Goal: Information Seeking & Learning: Learn about a topic

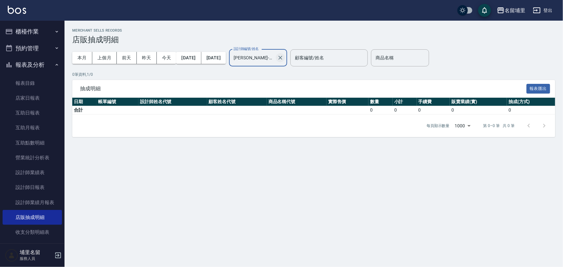
click at [282, 58] on icon "Clear" at bounding box center [280, 58] width 4 height 4
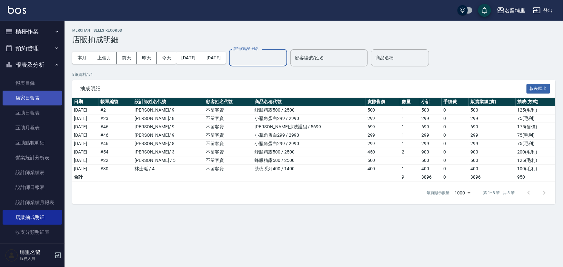
click at [35, 99] on link "店家日報表" at bounding box center [32, 98] width 59 height 15
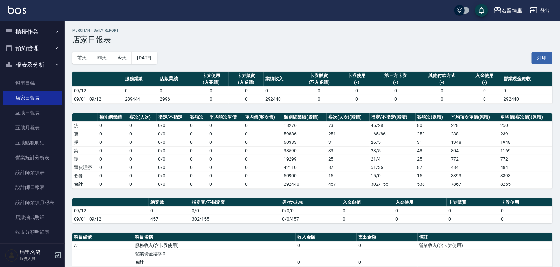
click at [24, 32] on button "櫃檯作業" at bounding box center [32, 31] width 59 height 17
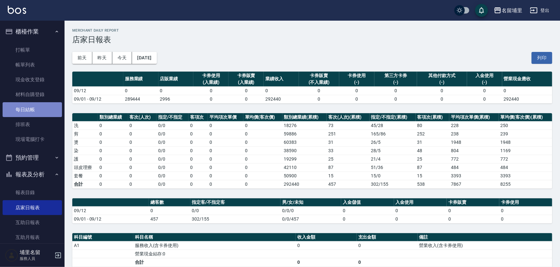
click at [38, 108] on link "每日結帳" at bounding box center [32, 109] width 59 height 15
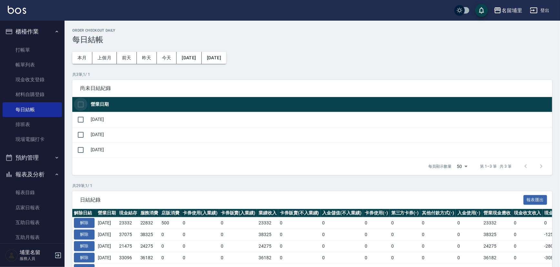
click at [81, 101] on input "checkbox" at bounding box center [81, 105] width 14 height 14
checkbox input "true"
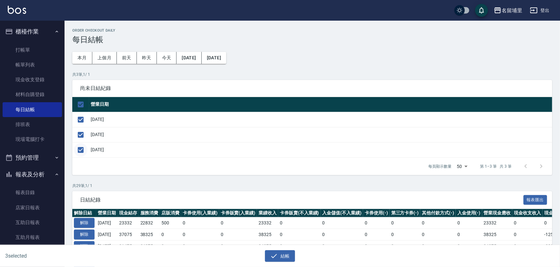
click at [82, 149] on input "checkbox" at bounding box center [81, 150] width 14 height 14
checkbox input "false"
click at [281, 255] on button "結帳" at bounding box center [280, 256] width 30 height 12
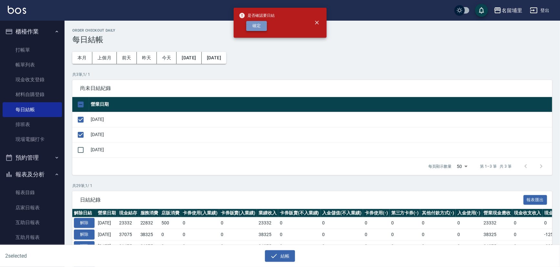
click at [258, 24] on button "確定" at bounding box center [256, 26] width 21 height 10
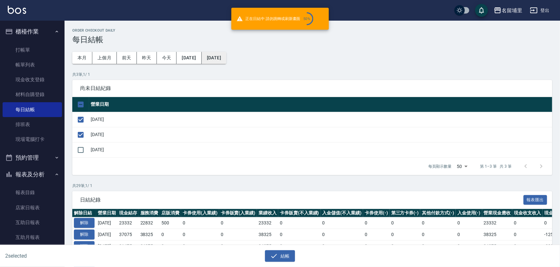
checkbox input "false"
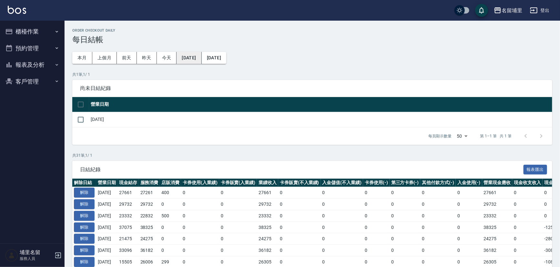
click at [201, 57] on button "[DATE]" at bounding box center [188, 58] width 25 height 12
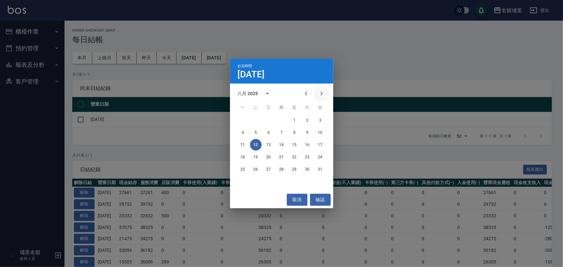
click at [324, 92] on icon "Next month" at bounding box center [322, 94] width 8 height 8
click at [319, 122] on button "7" at bounding box center [320, 121] width 12 height 12
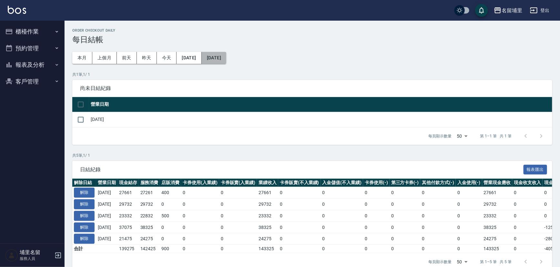
click at [226, 58] on button "[DATE]" at bounding box center [214, 58] width 25 height 12
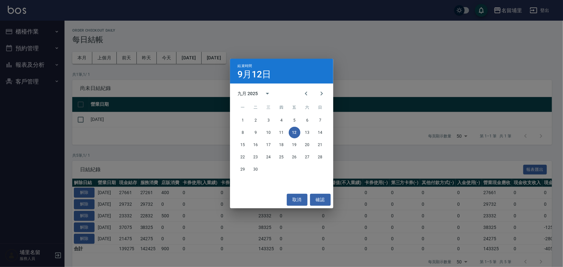
click at [186, 124] on div "結束時間 9月12日 九月 2025 一 二 三 四 五 六 日 1 2 3 4 5 6 7 8 9 10 11 12 13 14 15 16 17 18 1…" at bounding box center [281, 133] width 563 height 267
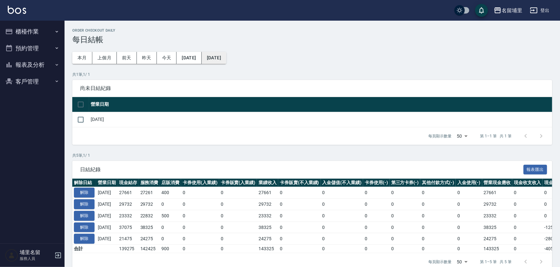
click at [226, 61] on button "[DATE]" at bounding box center [214, 58] width 25 height 12
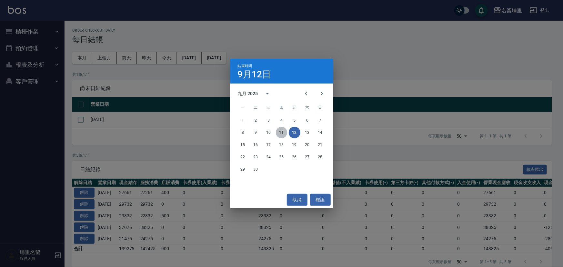
click at [282, 135] on button "11" at bounding box center [282, 133] width 12 height 12
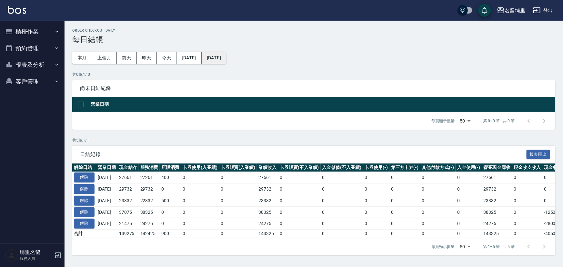
click at [226, 57] on button "[DATE]" at bounding box center [214, 58] width 25 height 12
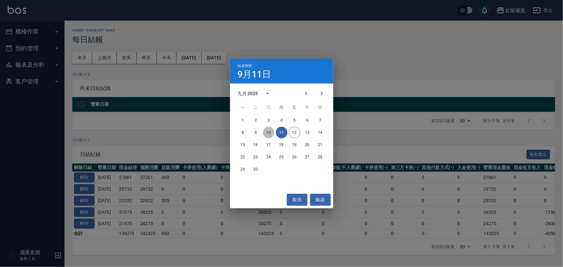
click at [268, 134] on button "10" at bounding box center [269, 133] width 12 height 12
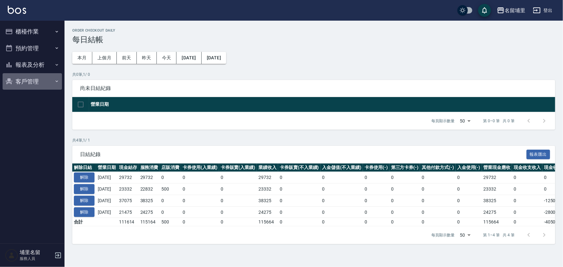
click at [32, 73] on button "客戶管理" at bounding box center [32, 81] width 59 height 17
click at [35, 77] on button "客戶管理" at bounding box center [32, 81] width 59 height 17
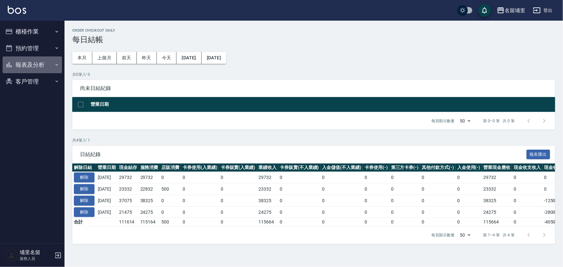
click at [39, 66] on button "報表及分析" at bounding box center [32, 64] width 59 height 17
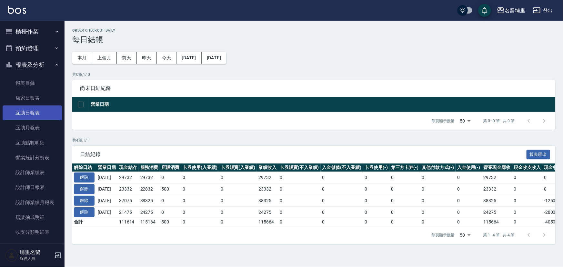
click at [40, 112] on link "互助日報表" at bounding box center [32, 112] width 59 height 15
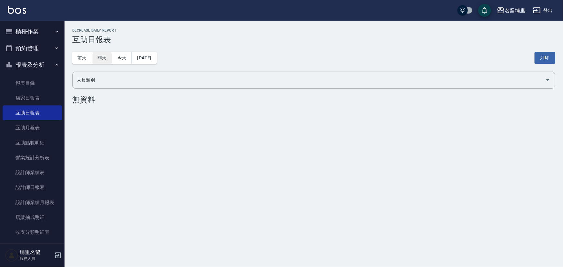
click at [103, 56] on button "昨天" at bounding box center [102, 58] width 20 height 12
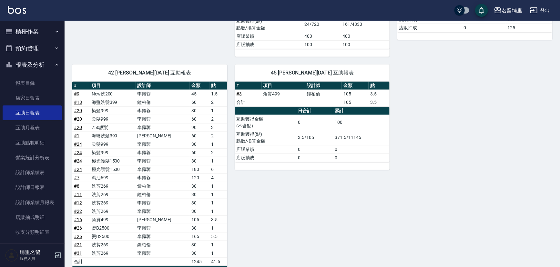
scroll to position [229, 0]
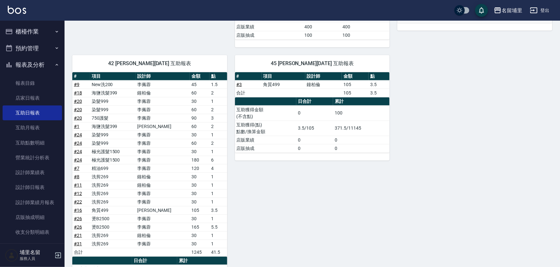
drag, startPoint x: 227, startPoint y: 161, endPoint x: 310, endPoint y: 194, distance: 89.4
click at [310, 194] on div "45 潘宇浩 09/11/2025 互助報表 # 項目 設計師 金額 點 # 3 角質499 鐘柏倫 105 3.5 合計 105 3.5 日合計 累計 互助…" at bounding box center [308, 183] width 163 height 273
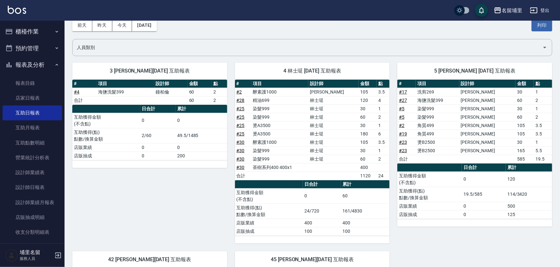
scroll to position [23, 0]
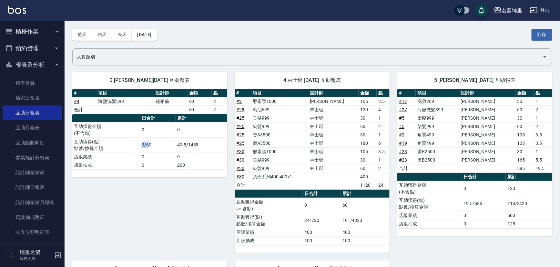
drag, startPoint x: 135, startPoint y: 148, endPoint x: 154, endPoint y: 145, distance: 19.3
click at [148, 144] on tr "互助獲得(點) 點數/換算金額 2/60 49.5/1485" at bounding box center [149, 144] width 155 height 15
drag, startPoint x: 165, startPoint y: 155, endPoint x: 168, endPoint y: 162, distance: 8.1
click at [167, 158] on td "0" at bounding box center [157, 157] width 35 height 8
drag, startPoint x: 254, startPoint y: 99, endPoint x: 298, endPoint y: 101, distance: 44.2
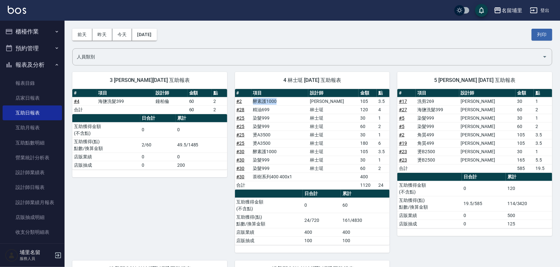
click at [298, 101] on tr "# 2 酵素護1000 蔣昀璠 105 3.5" at bounding box center [312, 101] width 155 height 8
click at [306, 113] on td "精油699" at bounding box center [279, 109] width 57 height 8
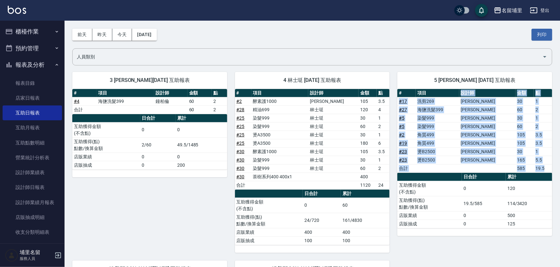
drag, startPoint x: 451, startPoint y: 94, endPoint x: 448, endPoint y: 176, distance: 82.6
click at [448, 176] on div "# 項目 設計師 金額 點 # 17 洗剪269 蔣昀璠 30 1 # 27 海鹽洗髮399 蔣昀璠 60 2 # 5 染髮999 蔣昀璠 30 1 # 5 …" at bounding box center [474, 158] width 155 height 139
click at [448, 176] on th "a dense table" at bounding box center [429, 177] width 65 height 8
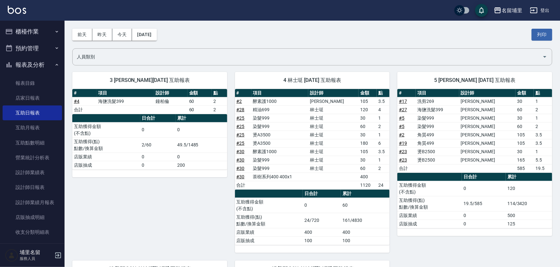
click at [21, 35] on button "櫃檯作業" at bounding box center [32, 31] width 59 height 17
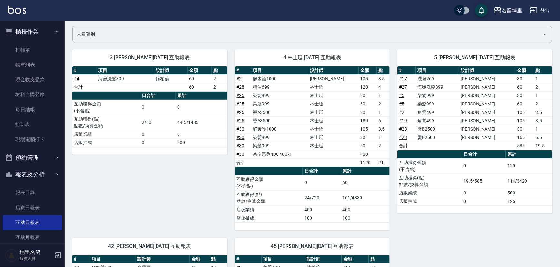
scroll to position [53, 0]
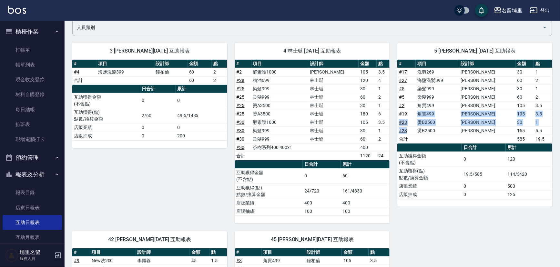
drag, startPoint x: 414, startPoint y: 126, endPoint x: 420, endPoint y: 110, distance: 17.4
click at [420, 110] on tbody "# 17 洗剪269 蔣昀璠 30 1 # 27 海鹽洗髮399 蔣昀璠 60 2 # 5 染髮999 蔣昀璠 30 1 # 5 染髮999 蔣昀璠 60 2…" at bounding box center [474, 105] width 155 height 75
click at [409, 122] on td "# 23" at bounding box center [406, 122] width 18 height 8
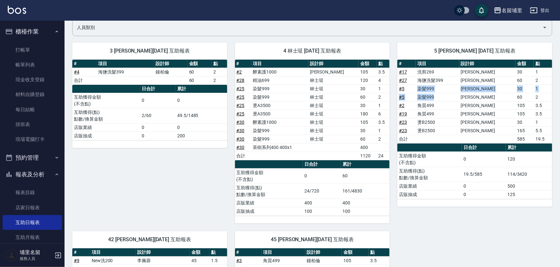
drag, startPoint x: 419, startPoint y: 87, endPoint x: 453, endPoint y: 97, distance: 36.0
click at [453, 97] on tbody "# 17 洗剪269 蔣昀璠 30 1 # 27 海鹽洗髮399 蔣昀璠 60 2 # 5 染髮999 蔣昀璠 30 1 # 5 染髮999 蔣昀璠 60 2…" at bounding box center [474, 105] width 155 height 75
drag, startPoint x: 452, startPoint y: 100, endPoint x: 437, endPoint y: 105, distance: 15.4
click at [452, 100] on td "染髮999" at bounding box center [437, 97] width 44 height 8
click at [453, 115] on td "角質499" at bounding box center [437, 114] width 44 height 8
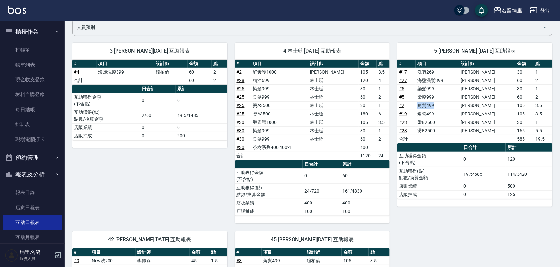
drag, startPoint x: 419, startPoint y: 103, endPoint x: 446, endPoint y: 103, distance: 27.1
click at [444, 103] on tr "# 2 角質499 蔣昀璠 105 3.5" at bounding box center [474, 105] width 155 height 8
click at [452, 107] on td "角質499" at bounding box center [437, 105] width 44 height 8
drag, startPoint x: 434, startPoint y: 114, endPoint x: 443, endPoint y: 112, distance: 9.4
click at [442, 113] on td "角質499" at bounding box center [437, 114] width 44 height 8
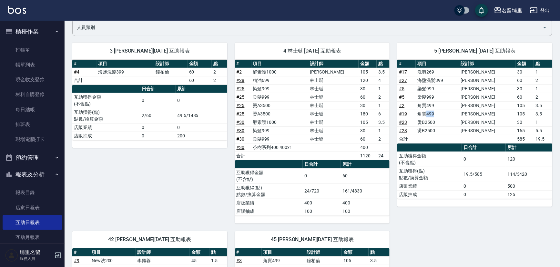
click at [443, 112] on td "角質499" at bounding box center [437, 114] width 44 height 8
drag, startPoint x: 419, startPoint y: 123, endPoint x: 445, endPoint y: 123, distance: 26.1
click at [445, 123] on tr "# 23 燙B2500 蔣昀璠 30 1" at bounding box center [474, 122] width 155 height 8
click at [445, 123] on td "燙B2500" at bounding box center [437, 122] width 44 height 8
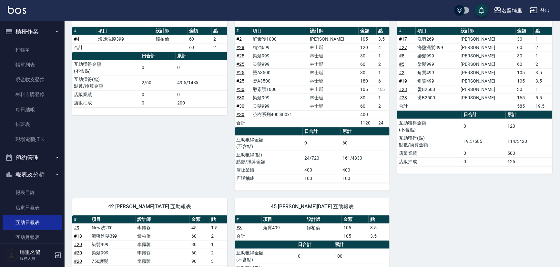
scroll to position [88, 0]
